Goal: Navigation & Orientation: Understand site structure

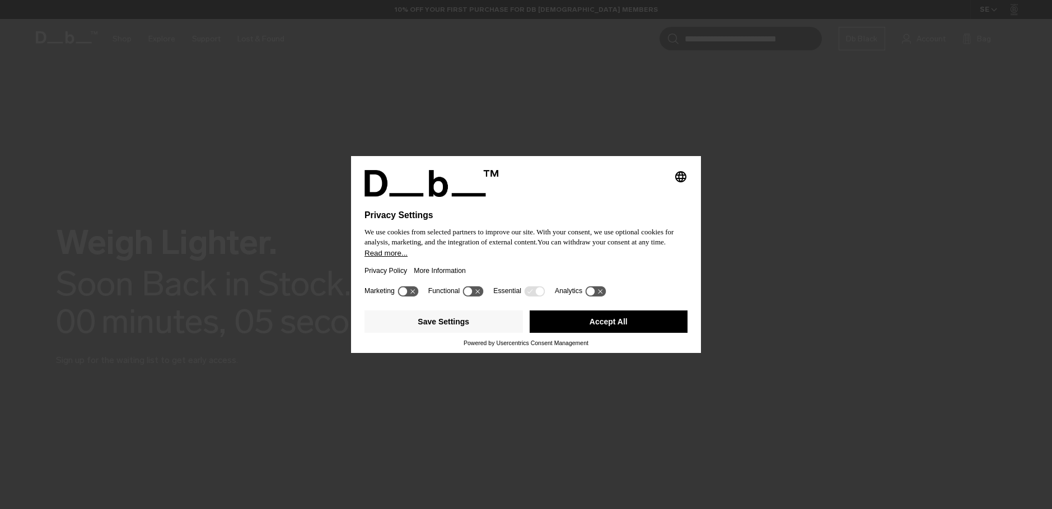
click at [576, 326] on button "Accept All" at bounding box center [609, 322] width 158 height 22
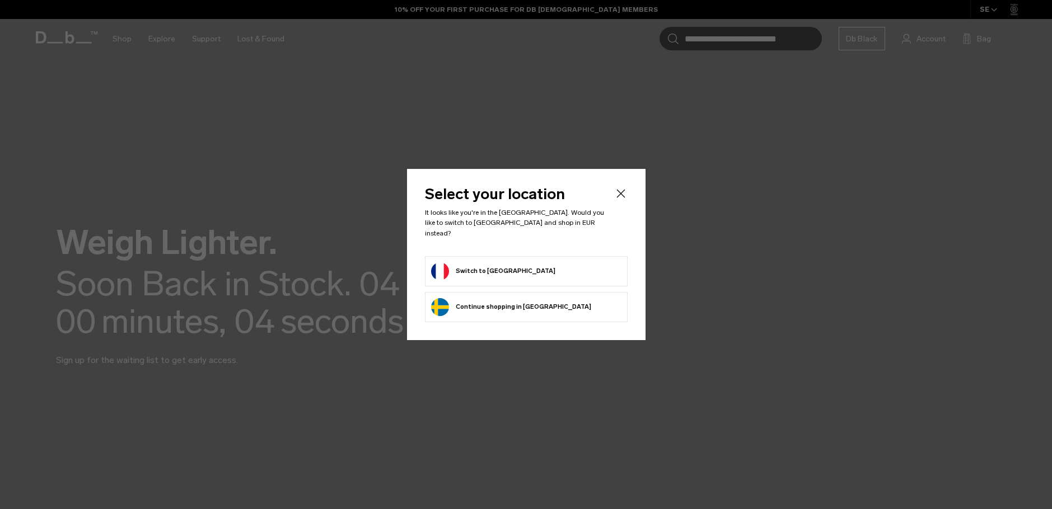
click at [628, 196] on div "Select your location It looks like you're in the France. Would you like to swit…" at bounding box center [526, 254] width 238 height 171
click at [625, 197] on icon "Close" at bounding box center [620, 193] width 13 height 13
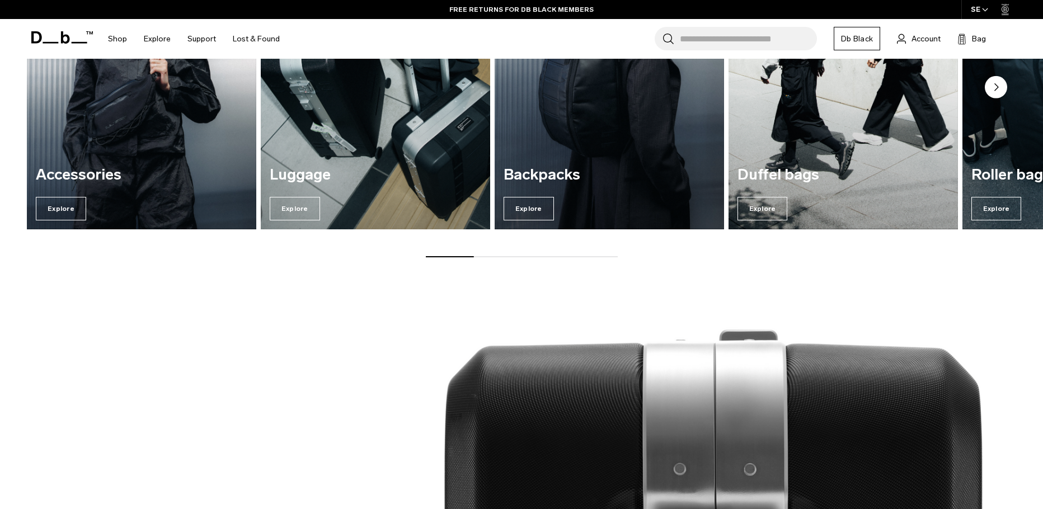
scroll to position [560, 0]
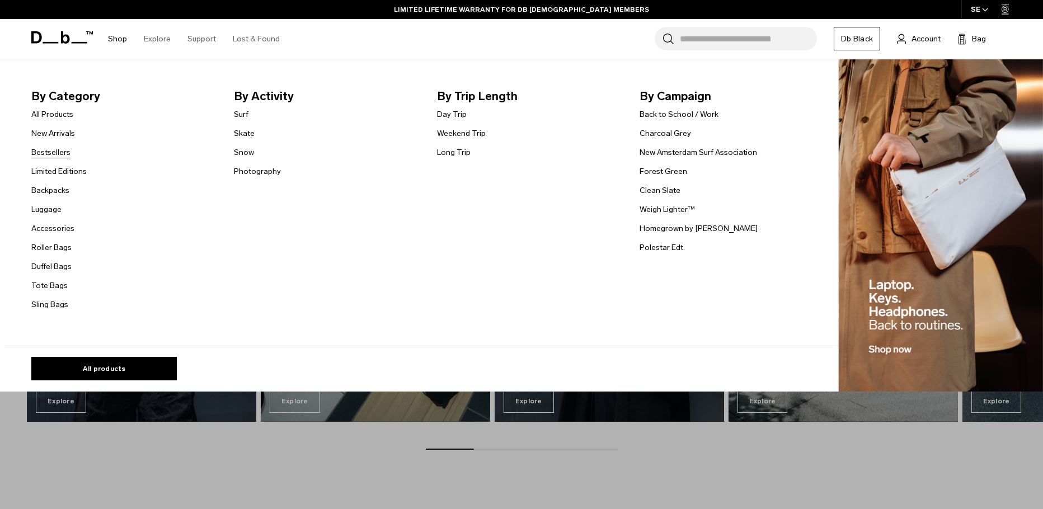
click at [53, 155] on link "Bestsellers" at bounding box center [50, 153] width 39 height 12
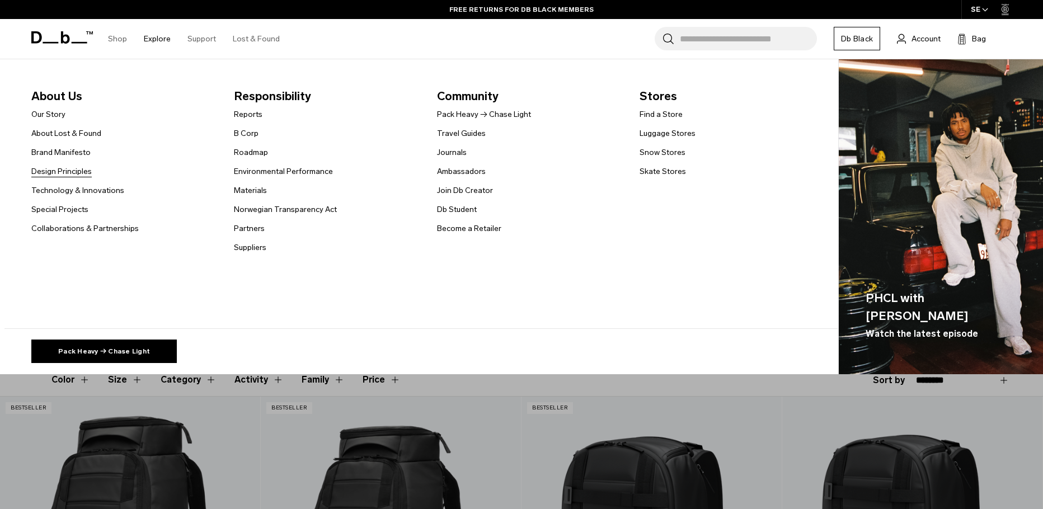
click at [56, 172] on link "Design Principles" at bounding box center [61, 172] width 60 height 12
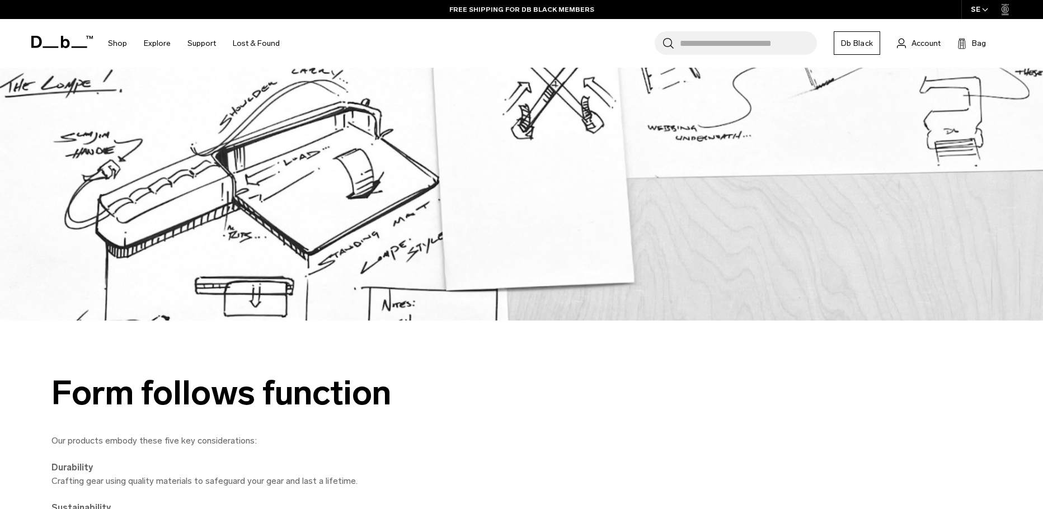
scroll to position [2687, 0]
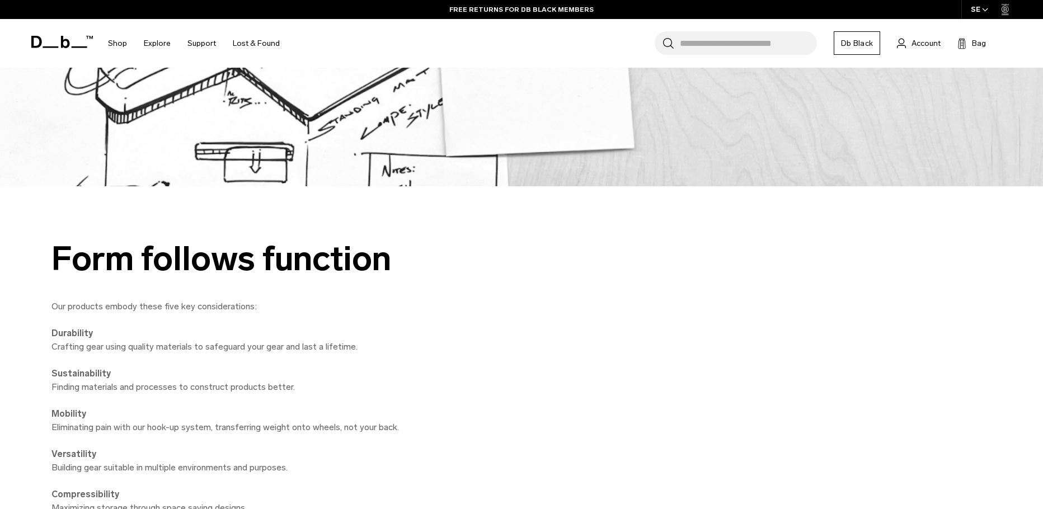
click at [49, 45] on icon at bounding box center [62, 42] width 62 height 12
